Goal: Information Seeking & Learning: Check status

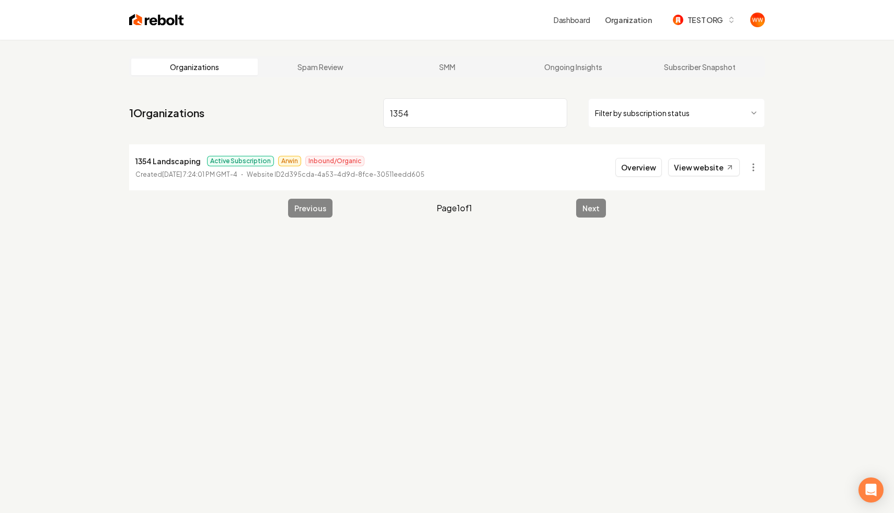
click at [641, 157] on li "1354 Landscaping Active Subscription Arwin Inbound/Organic Created [DATE] 7:24:…" at bounding box center [446, 167] width 635 height 46
click at [628, 171] on button "Overview" at bounding box center [638, 167] width 47 height 19
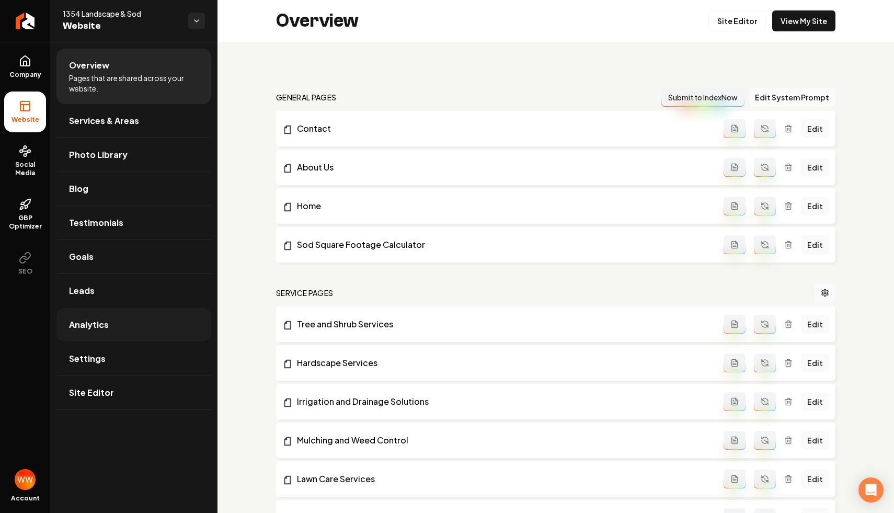
click at [90, 317] on link "Analytics" at bounding box center [133, 324] width 155 height 33
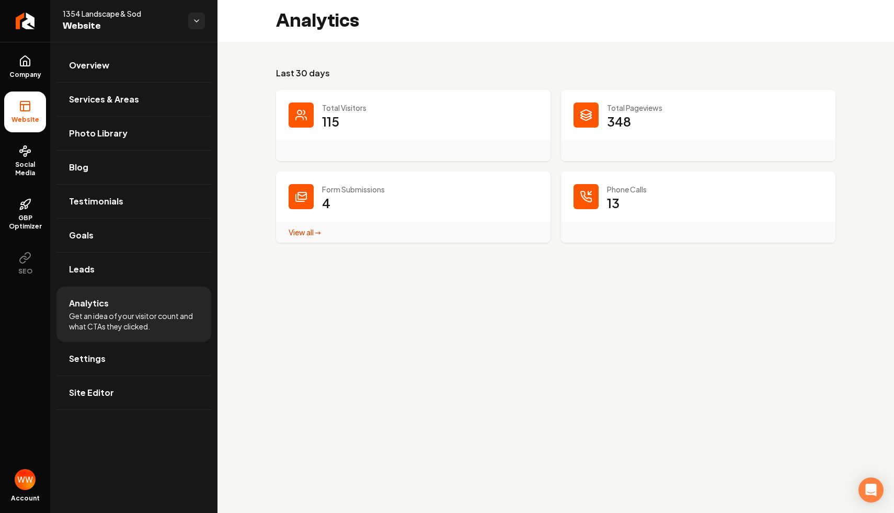
drag, startPoint x: 620, startPoint y: 195, endPoint x: 590, endPoint y: 176, distance: 35.5
click at [590, 176] on div "Phone Calls 13" at bounding box center [698, 206] width 274 height 71
click at [631, 191] on p "Phone Calls" at bounding box center [715, 189] width 216 height 10
click at [320, 235] on link "View all → Form Submissions stats" at bounding box center [304, 231] width 32 height 9
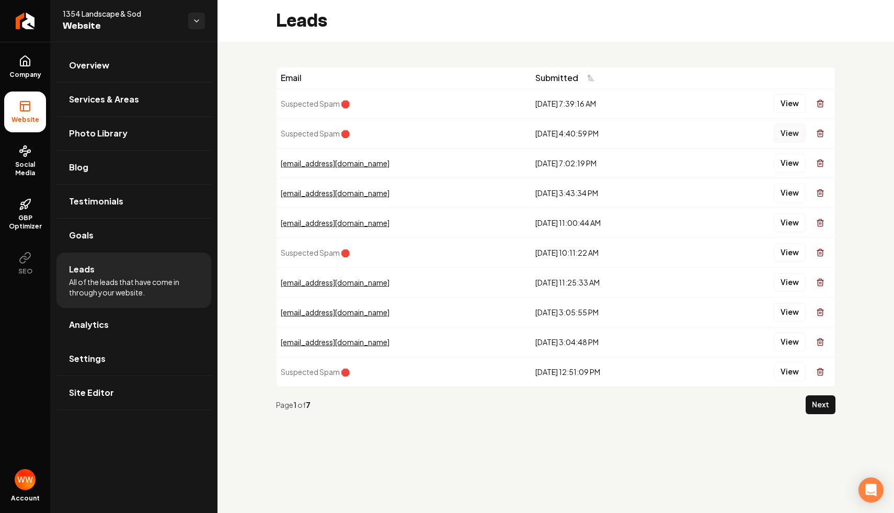
click at [790, 138] on button "View" at bounding box center [789, 133] width 32 height 19
click at [794, 91] on td "View" at bounding box center [763, 103] width 142 height 30
click at [788, 99] on button "View" at bounding box center [789, 103] width 32 height 19
drag, startPoint x: 662, startPoint y: 69, endPoint x: 691, endPoint y: 119, distance: 57.6
click at [688, 115] on table "Email Submitted Suspected Spam 🛑 [DATE] 7:39:16 AM View Suspected Spam 🛑 [DATE]…" at bounding box center [555, 226] width 558 height 319
